Goal: Obtain resource: Download file/media

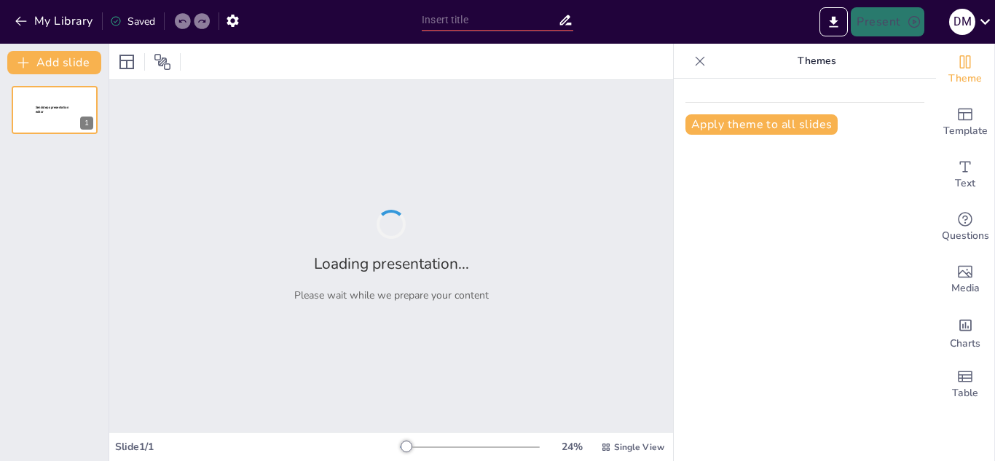
type input "La Jerarquía de Necesidades: Un Estudio de la Teoría [PERSON_NAME]"
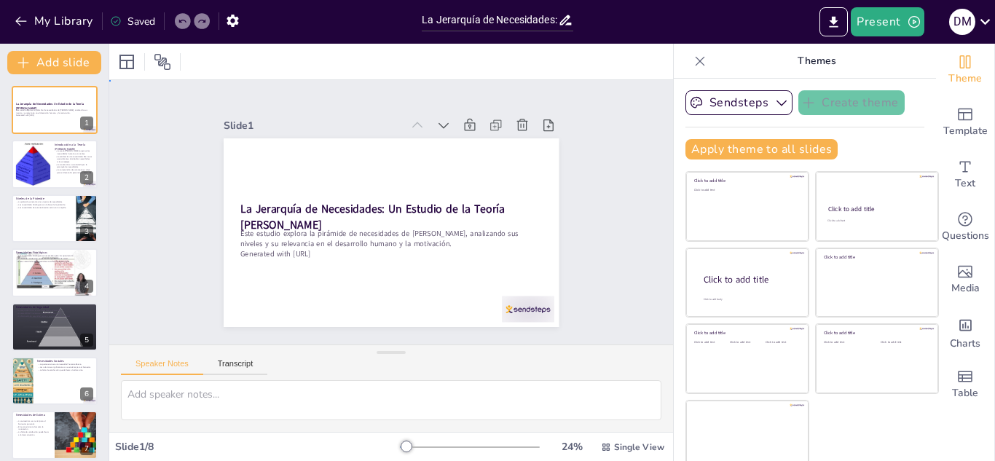
click at [579, 234] on div "Slide 1 La Jerarquía de Necesidades: Un Estudio de la Teoría [PERSON_NAME] Este…" at bounding box center [391, 212] width 476 height 407
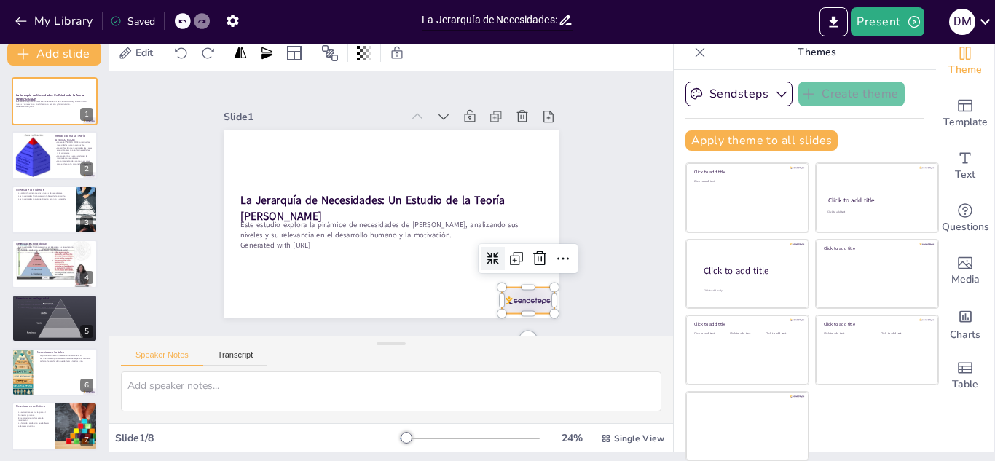
click at [504, 325] on div at bounding box center [476, 347] width 58 height 45
click at [527, 203] on div "Slide 1 La Jerarquía de Necesidades: Un Estudio de la Teoría [PERSON_NAME] Este…" at bounding box center [391, 203] width 272 height 439
click at [604, 256] on div "Slide 1 La Jerarquía de Necesidades: Un Estudio de la Teoría [PERSON_NAME] Este…" at bounding box center [391, 204] width 618 height 426
click at [173, 353] on button "Speaker Notes" at bounding box center [162, 359] width 82 height 16
click at [243, 362] on button "Transcript" at bounding box center [235, 359] width 65 height 16
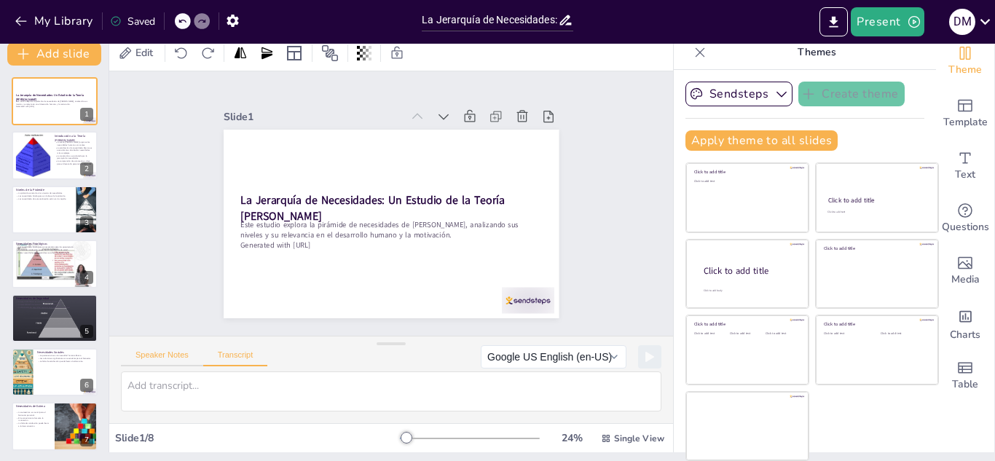
click at [171, 356] on button "Speaker Notes" at bounding box center [162, 359] width 82 height 16
click at [483, 196] on icon at bounding box center [493, 206] width 20 height 20
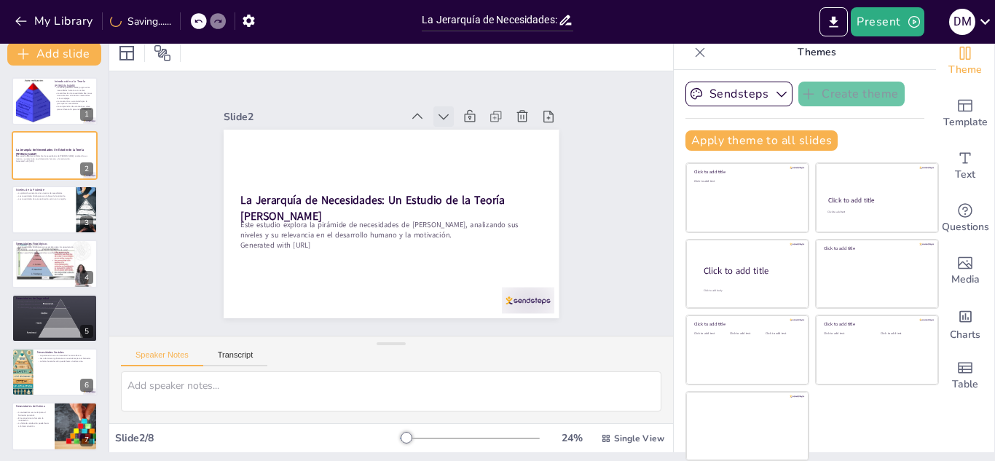
click at [482, 185] on icon at bounding box center [492, 195] width 20 height 20
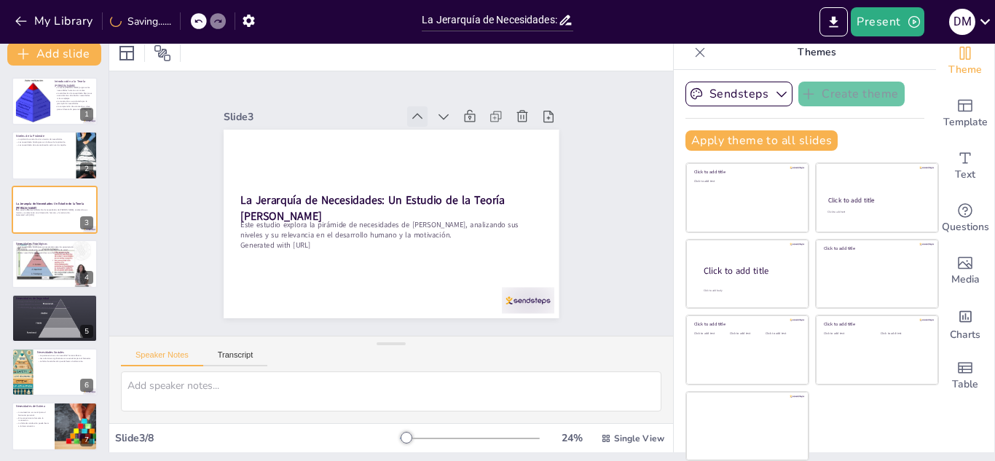
click at [447, 131] on icon at bounding box center [457, 141] width 20 height 20
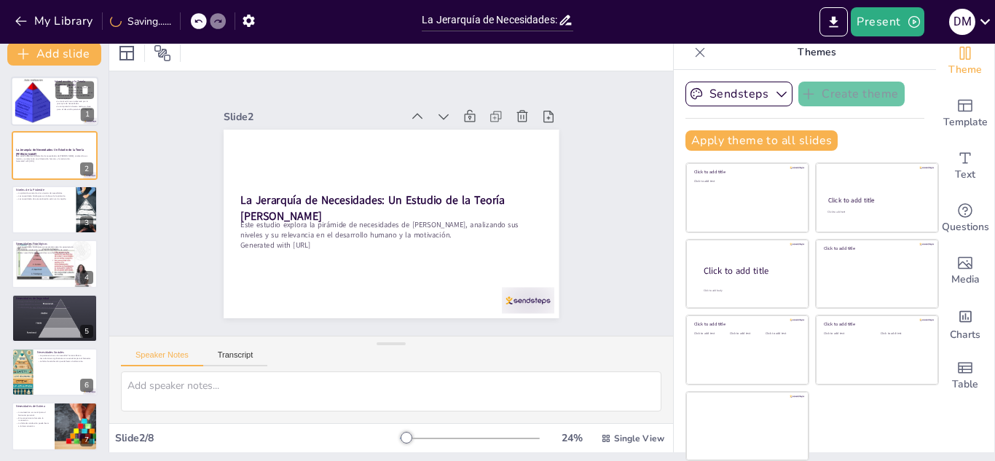
click at [36, 101] on div at bounding box center [33, 101] width 54 height 44
type textarea "Lo ipsumdolo si ametconsect ad Elitse do ei temporin utlaboreetd ma aliquaenim …"
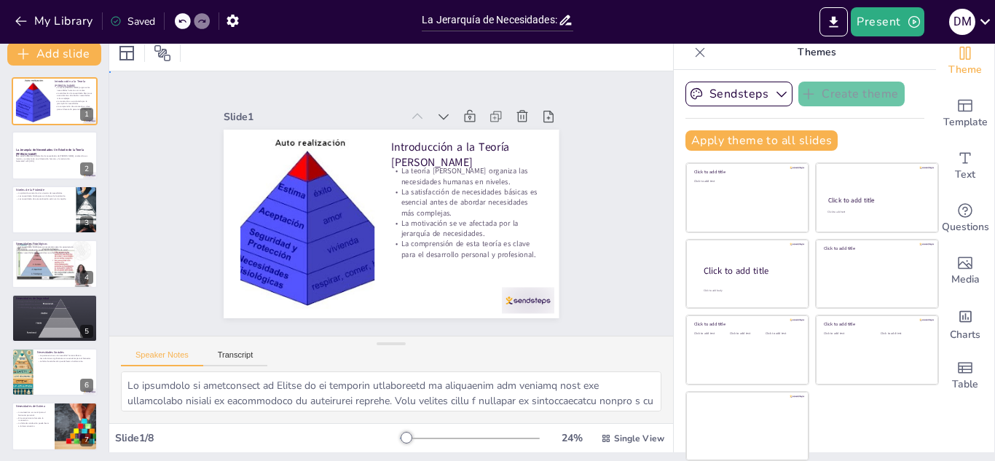
click at [616, 227] on div "Slide 1 Introducción a la Teoría [PERSON_NAME] La teoría [PERSON_NAME] organiza…" at bounding box center [391, 203] width 621 height 511
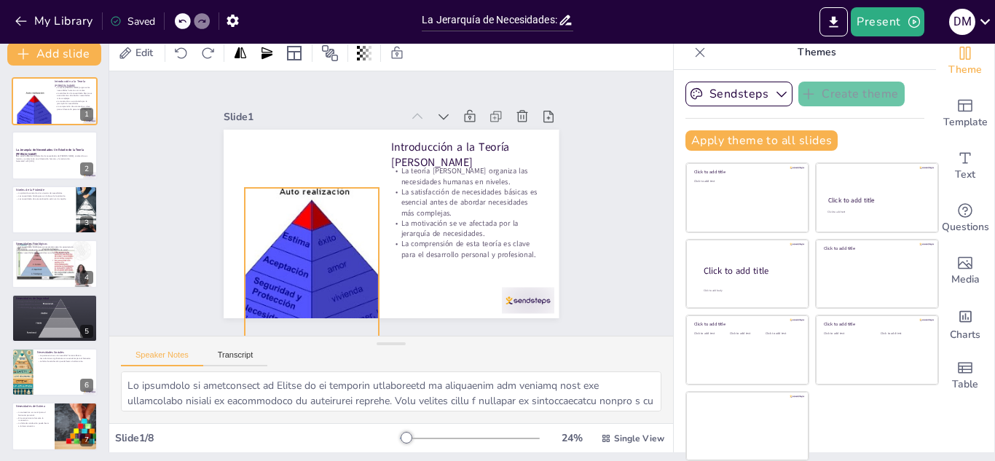
drag, startPoint x: 279, startPoint y: 152, endPoint x: 335, endPoint y: 225, distance: 92.5
click at [335, 225] on div at bounding box center [290, 235] width 259 height 240
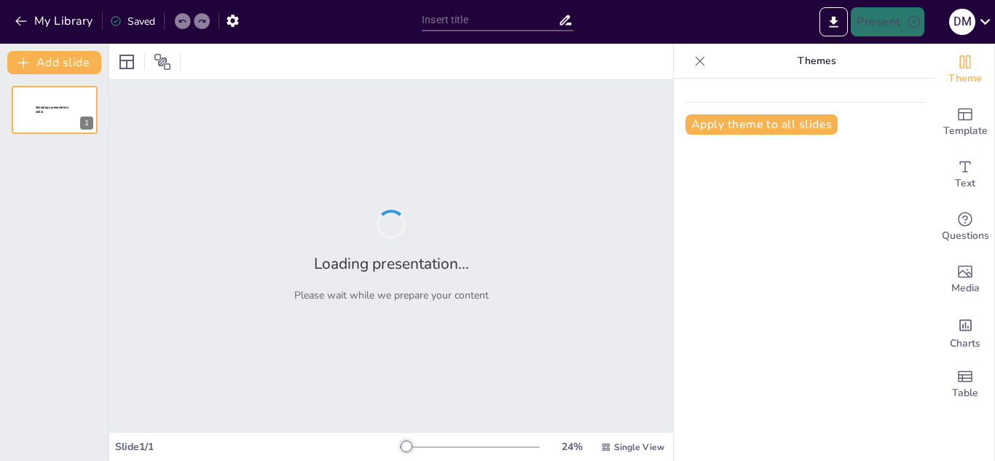
type input "La Pirámide de Necesidades Básicas de [PERSON_NAME]: Un Análisis Profundo"
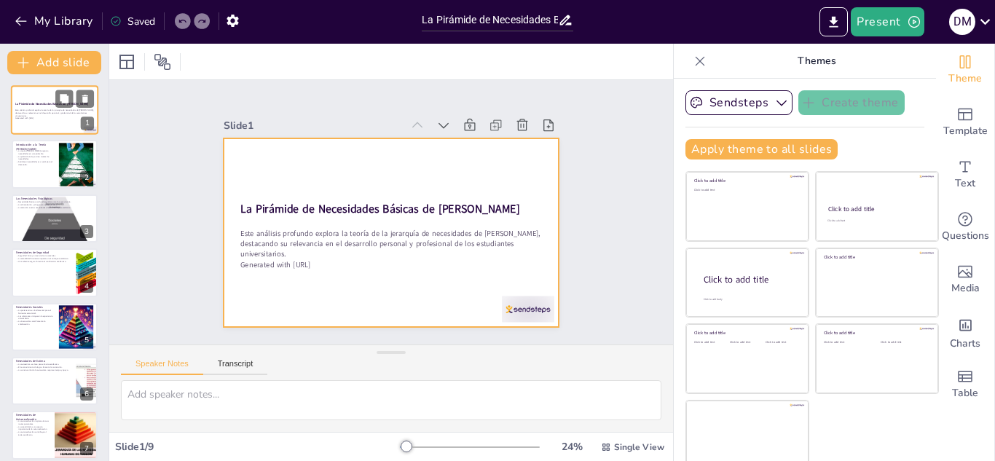
click at [53, 120] on div at bounding box center [54, 110] width 87 height 50
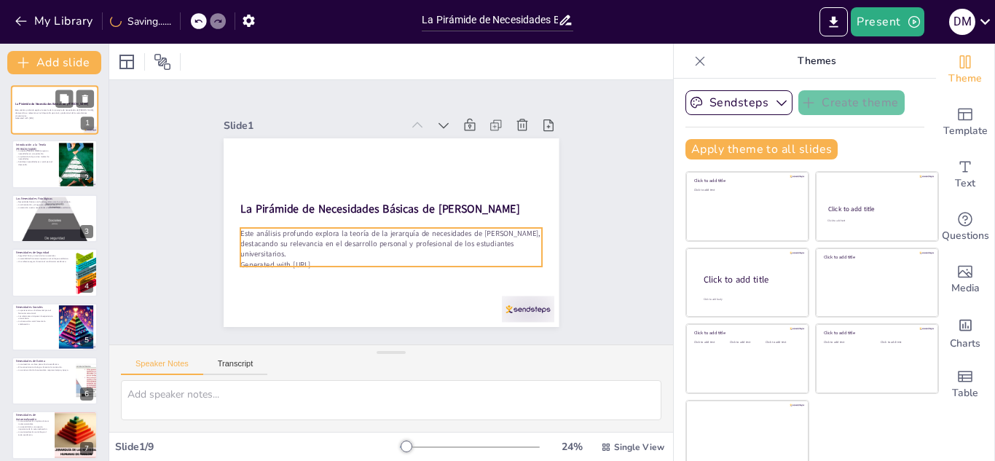
click at [43, 114] on p "Este análisis profundo explora la teoría de la jerarquía de necesidades de Abra…" at bounding box center [54, 113] width 79 height 8
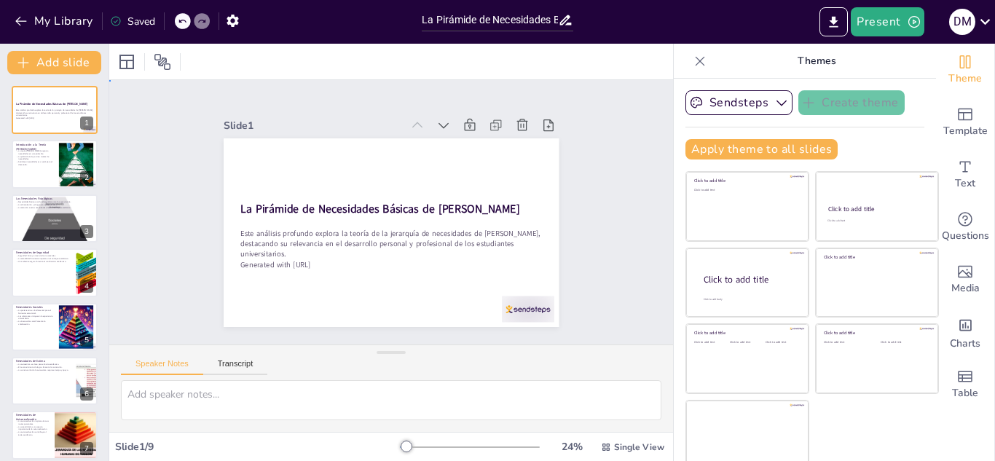
click at [164, 194] on div "Slide 1 La Pirámide de Necesidades Básicas de Abraham Maslow Este análisis prof…" at bounding box center [391, 213] width 596 height 574
click at [39, 164] on p "Satisfacer necesidades es crucial para el desarrollo." at bounding box center [34, 162] width 39 height 5
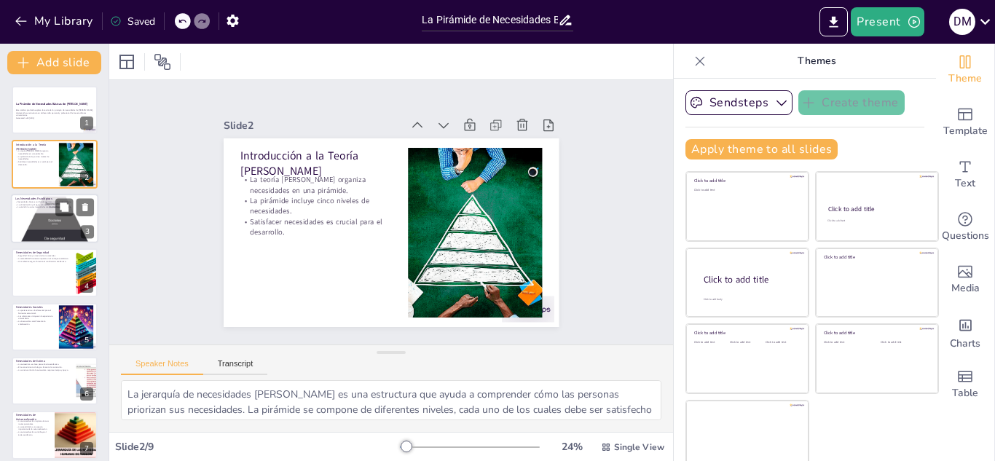
click at [43, 215] on div at bounding box center [54, 218] width 87 height 89
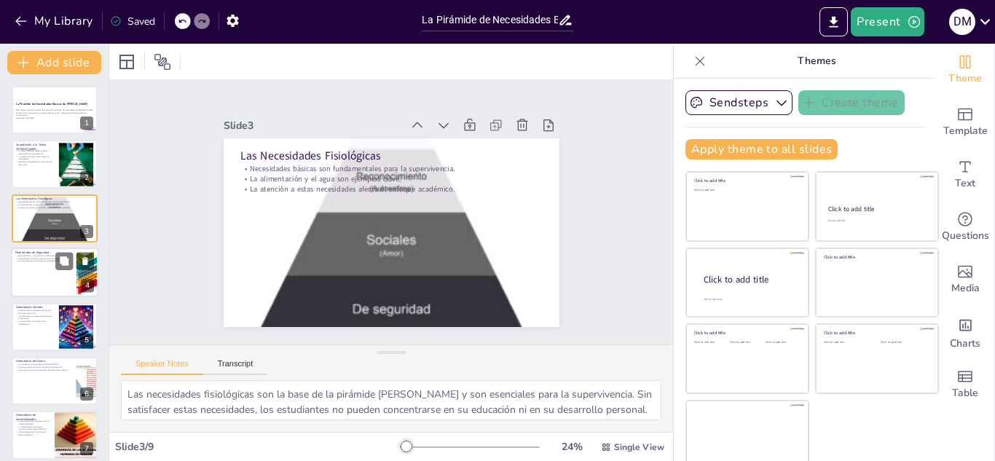
click at [40, 261] on p "Un ambiente seguro fomenta el rendimiento académico." at bounding box center [43, 261] width 57 height 3
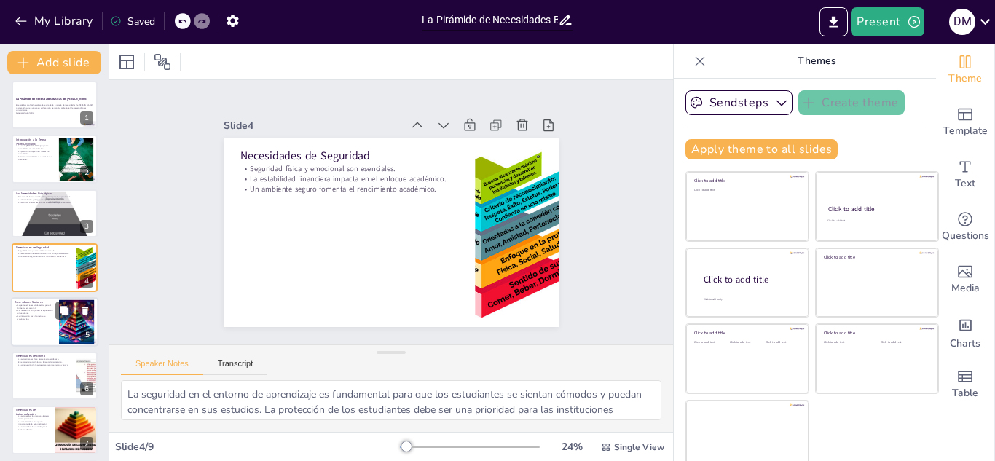
click at [34, 317] on p "La interacción social fomenta la colaboración." at bounding box center [34, 317] width 39 height 5
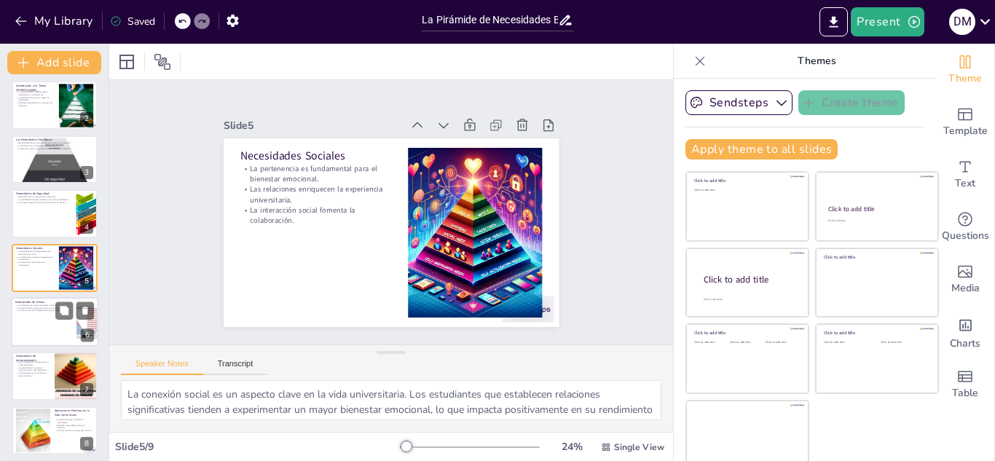
click at [33, 332] on div at bounding box center [54, 322] width 87 height 50
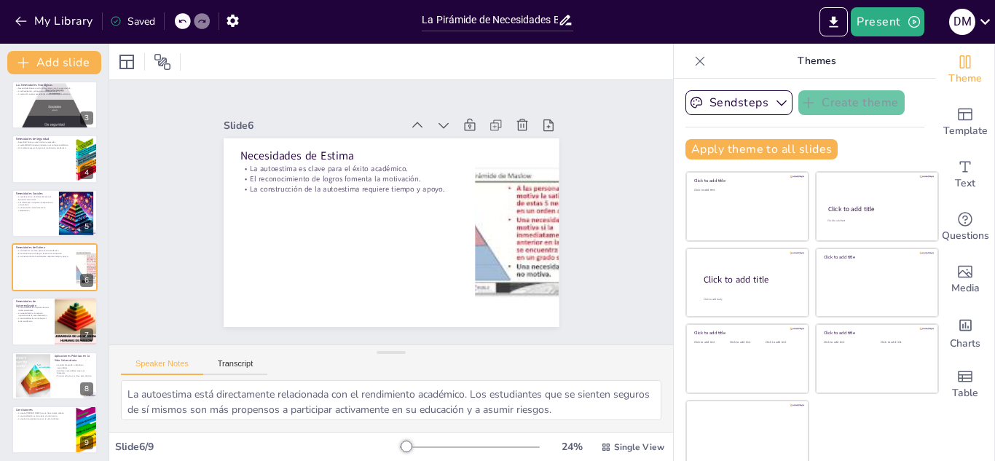
scroll to position [118, 0]
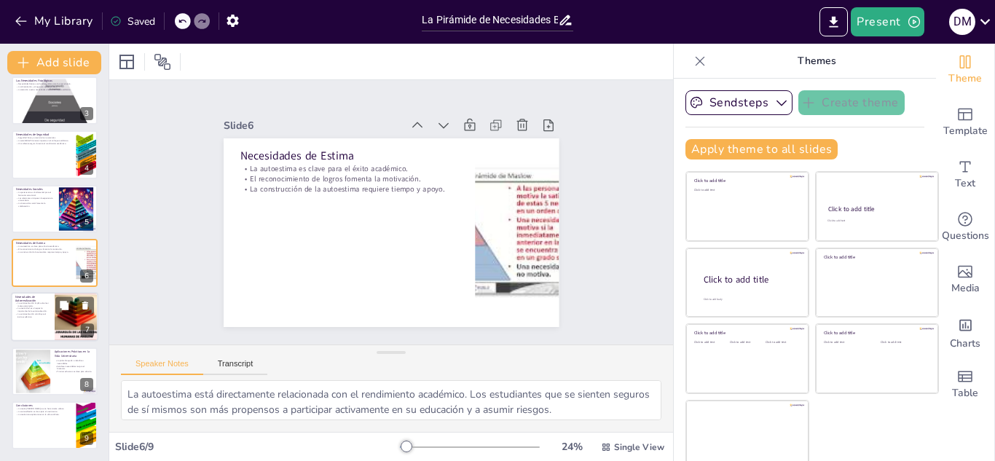
click at [29, 321] on div at bounding box center [54, 318] width 87 height 50
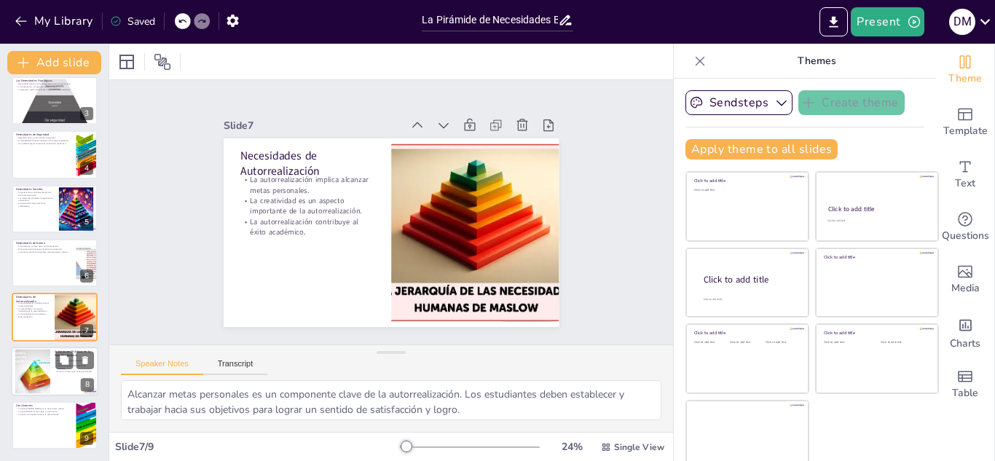
click at [31, 362] on div at bounding box center [33, 371] width 50 height 44
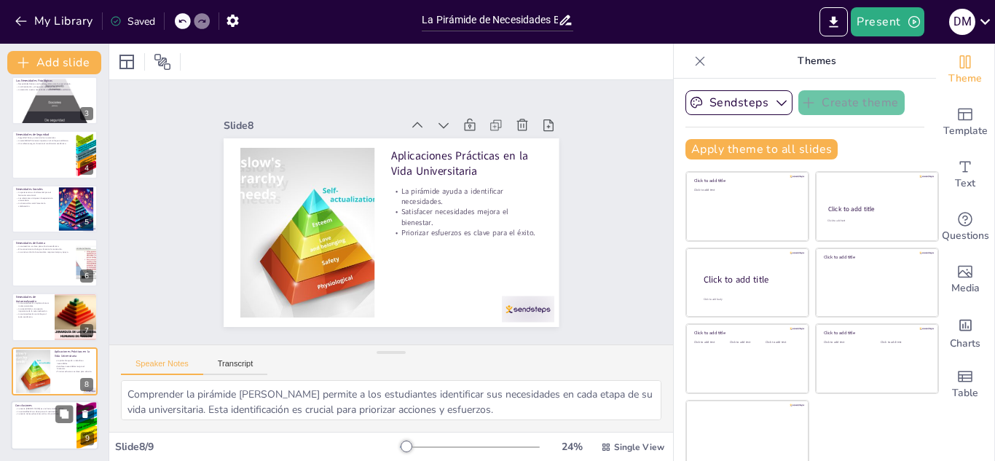
click at [36, 410] on p "La autorreflexión es clave para el crecimiento." at bounding box center [43, 411] width 57 height 3
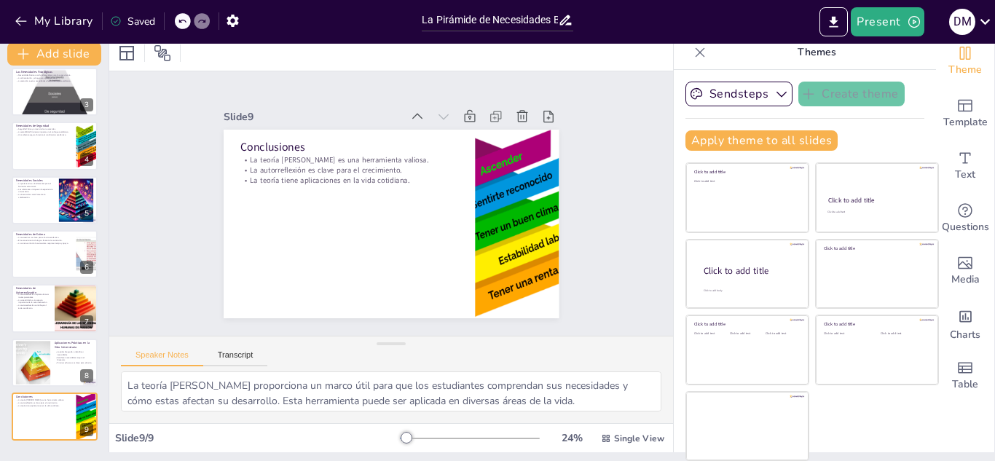
scroll to position [0, 0]
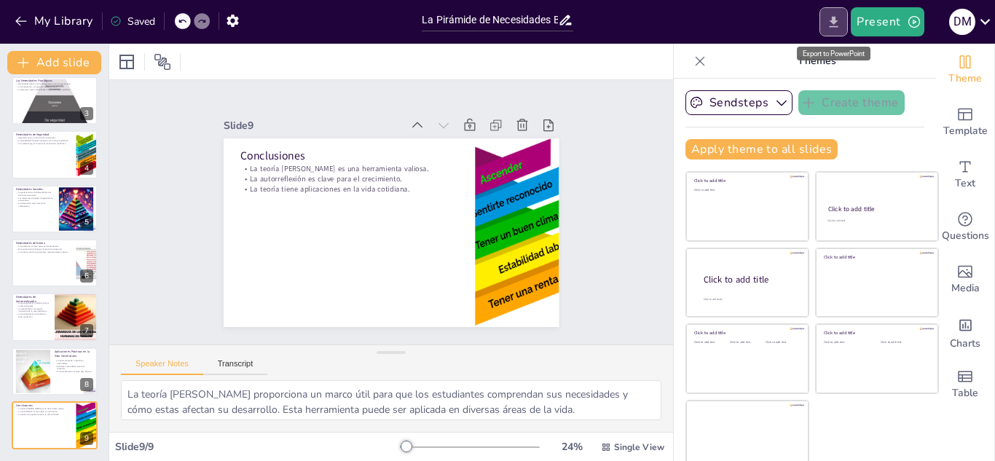
click at [839, 19] on icon "Export to PowerPoint" at bounding box center [833, 22] width 15 height 15
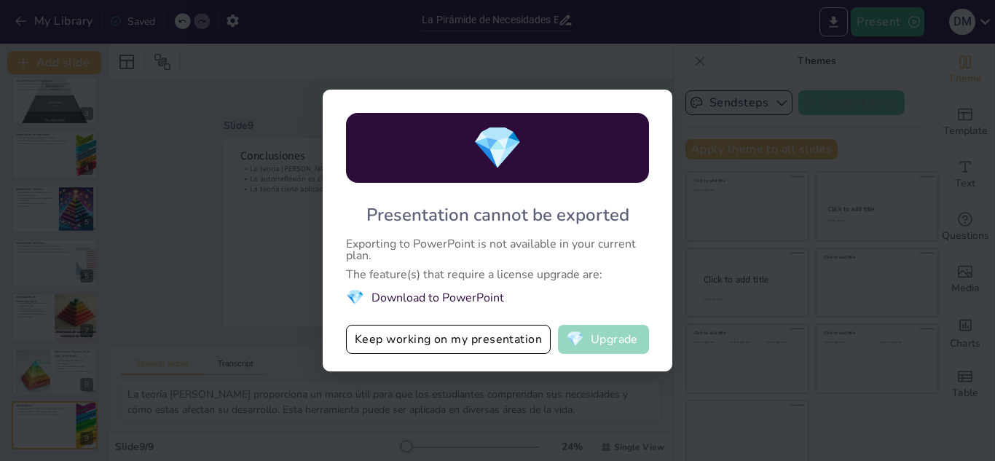
click at [616, 335] on button "💎 Upgrade" at bounding box center [603, 339] width 91 height 29
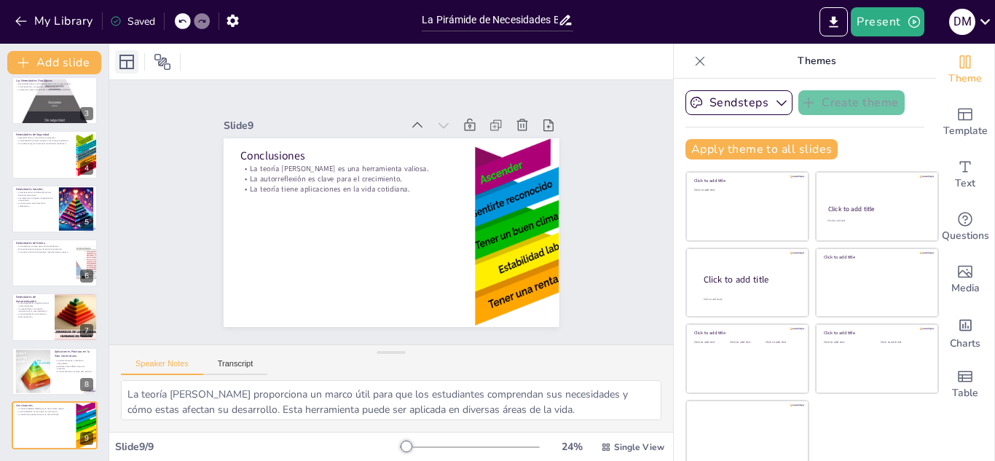
click at [126, 70] on icon at bounding box center [126, 61] width 17 height 17
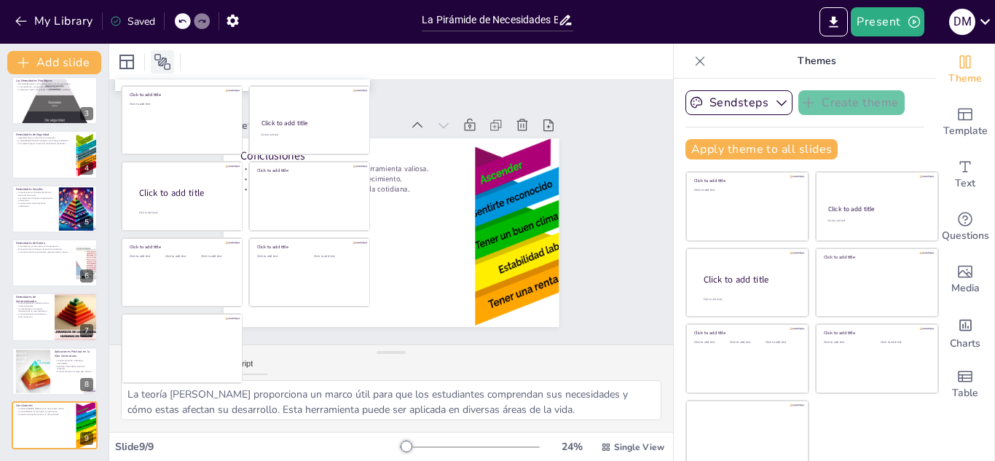
click at [167, 60] on icon at bounding box center [162, 62] width 16 height 16
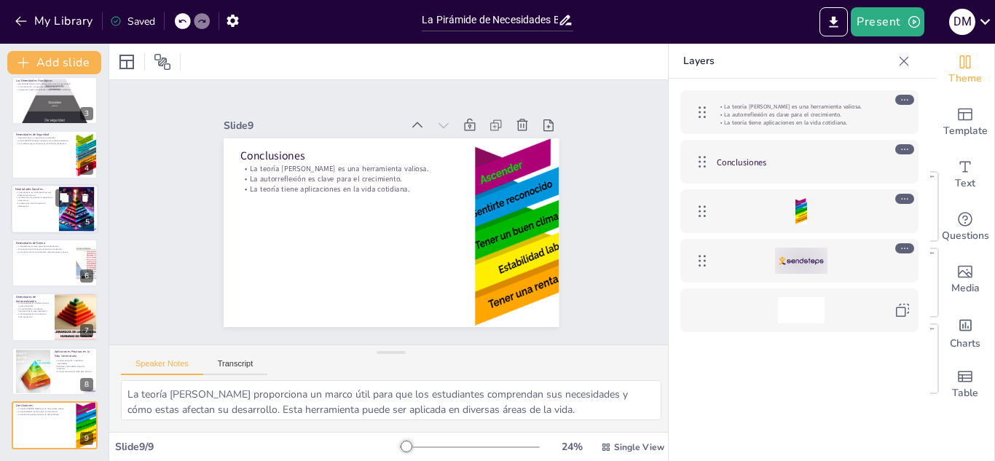
click at [31, 214] on div at bounding box center [54, 209] width 87 height 50
type textarea "La conexión social es un aspecto clave en la vida universitaria. Los estudiante…"
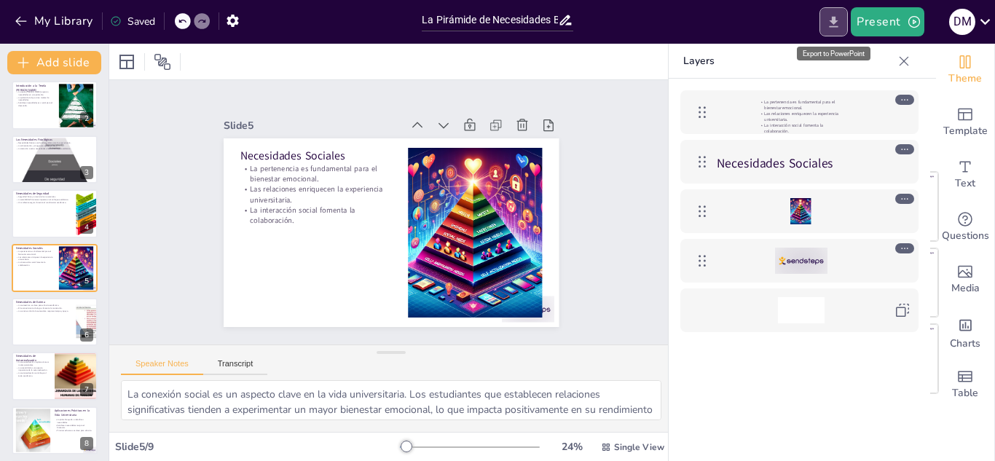
click at [832, 25] on icon "Export to PowerPoint" at bounding box center [833, 22] width 15 height 15
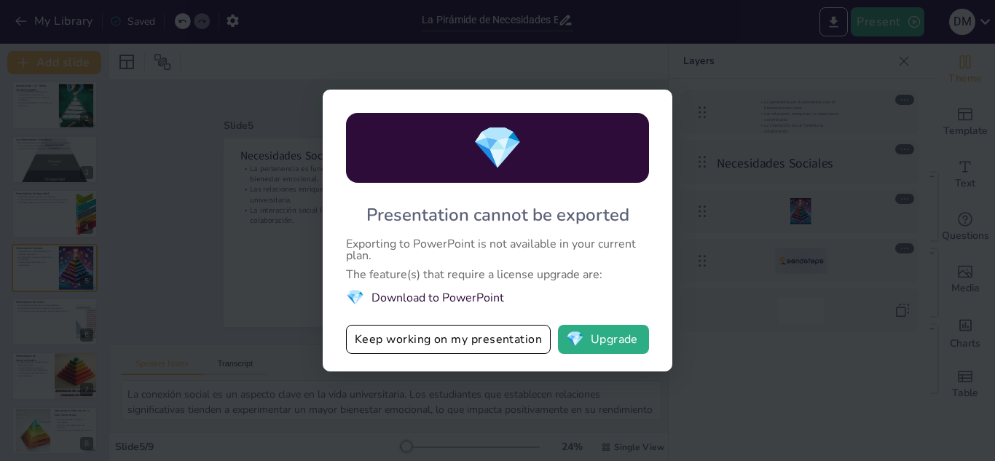
click at [782, 270] on div "💎 Presentation cannot be exported Exporting to PowerPoint is not available in y…" at bounding box center [497, 230] width 995 height 461
